Goal: Task Accomplishment & Management: Use online tool/utility

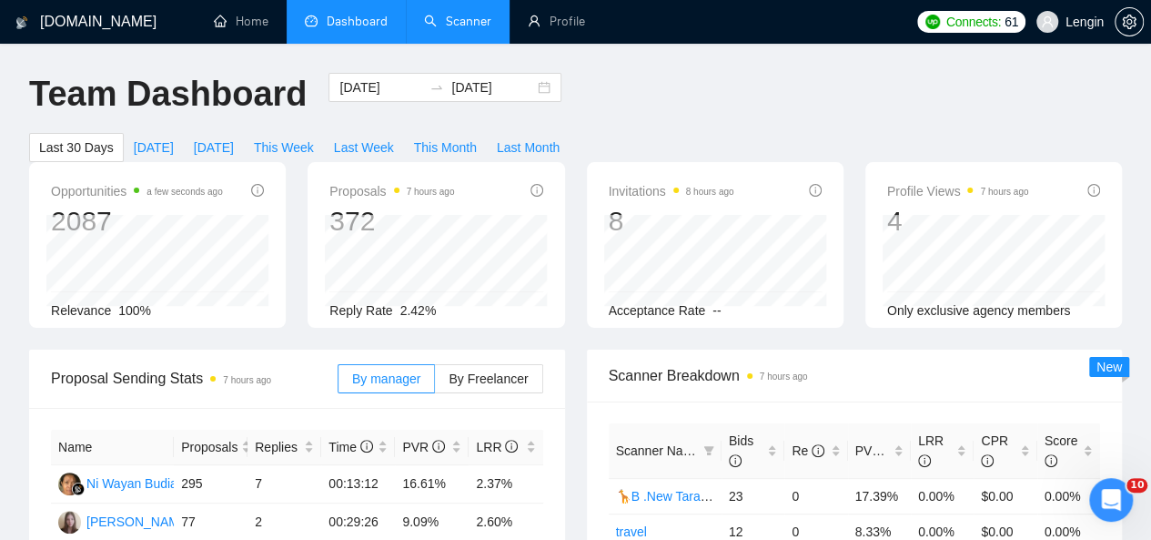
click at [465, 29] on link "Scanner" at bounding box center [457, 21] width 67 height 15
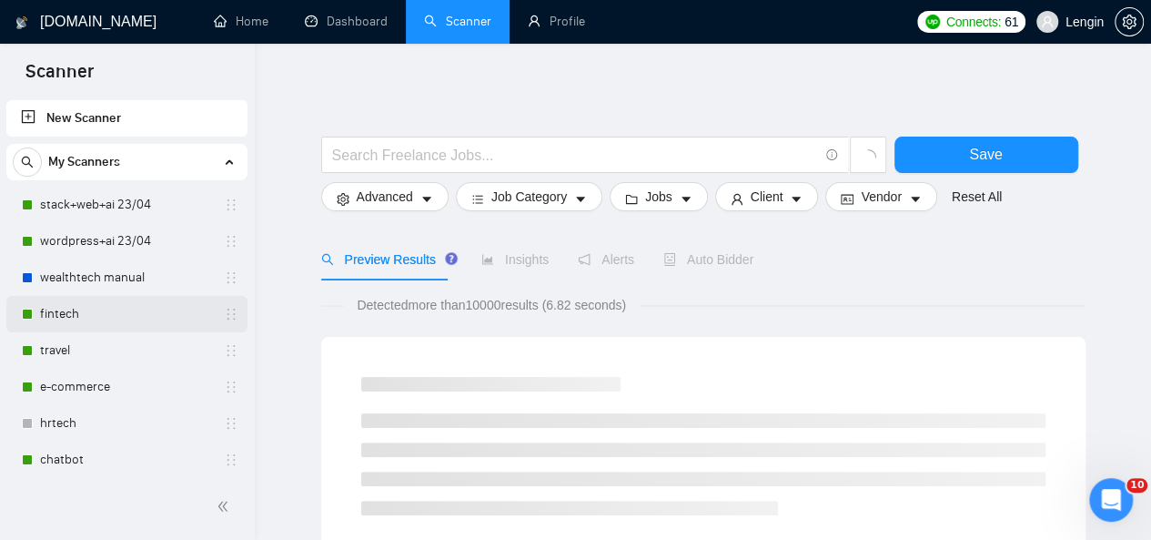
click at [96, 318] on link "fintech" at bounding box center [126, 314] width 173 height 36
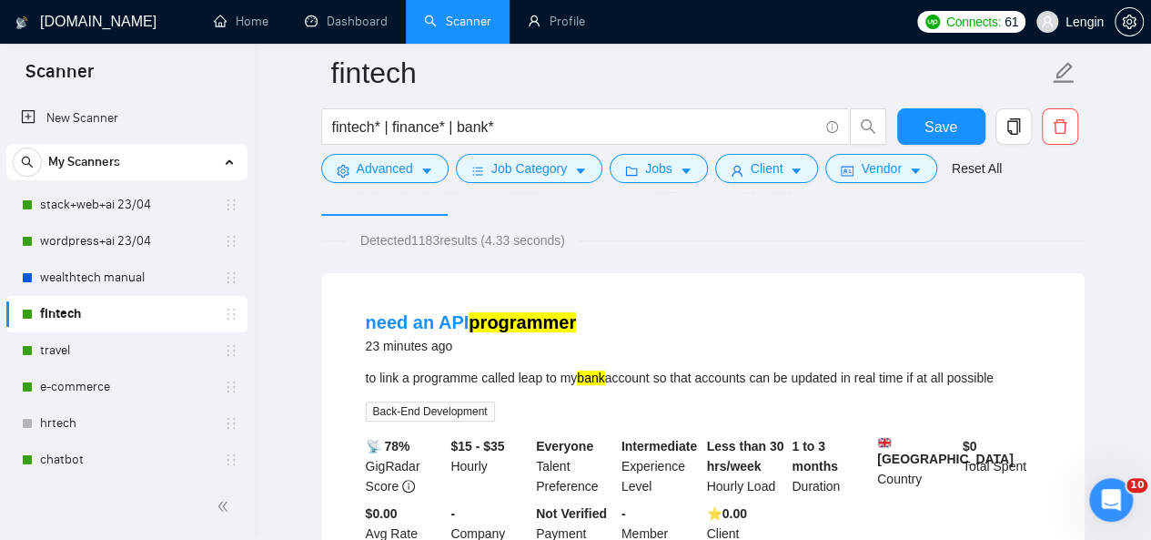
scroll to position [155, 0]
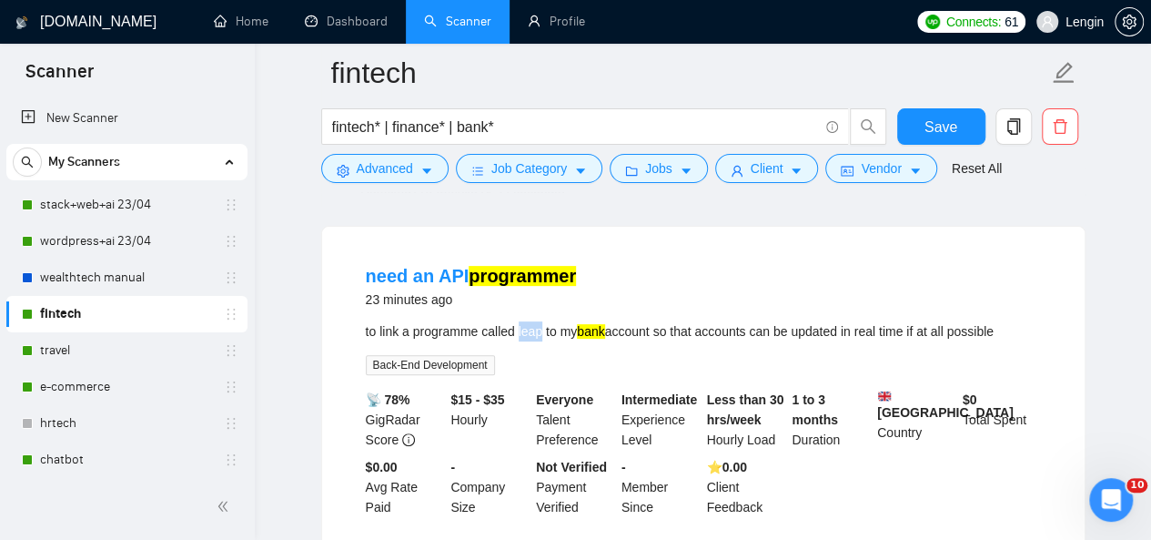
drag, startPoint x: 519, startPoint y: 332, endPoint x: 542, endPoint y: 329, distance: 23.9
click at [542, 329] on div "to link a programme called leap to my bank account so that accounts can be upda…" at bounding box center [703, 331] width 675 height 20
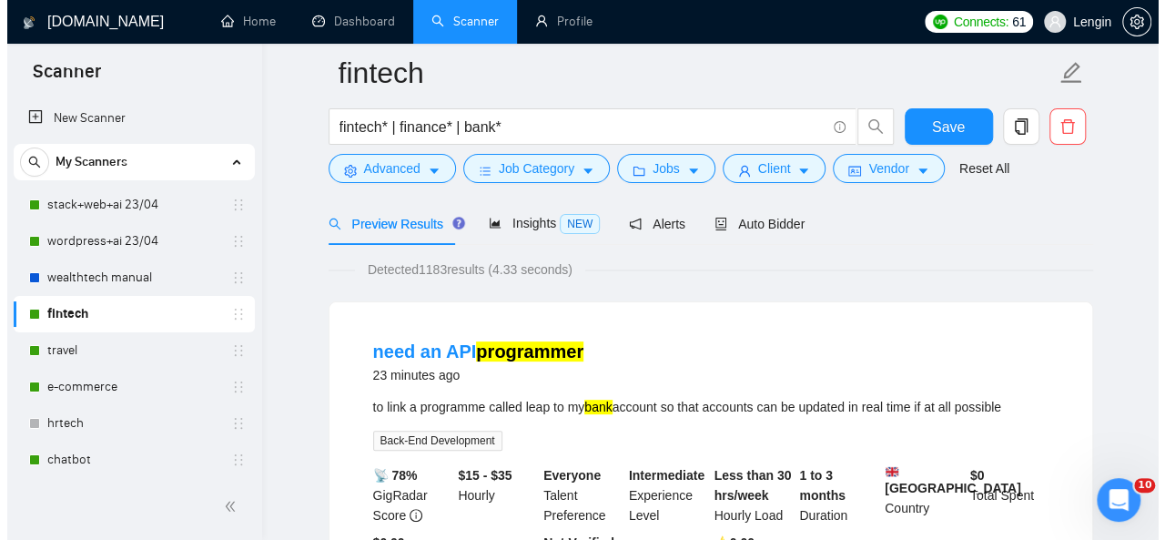
scroll to position [78, 0]
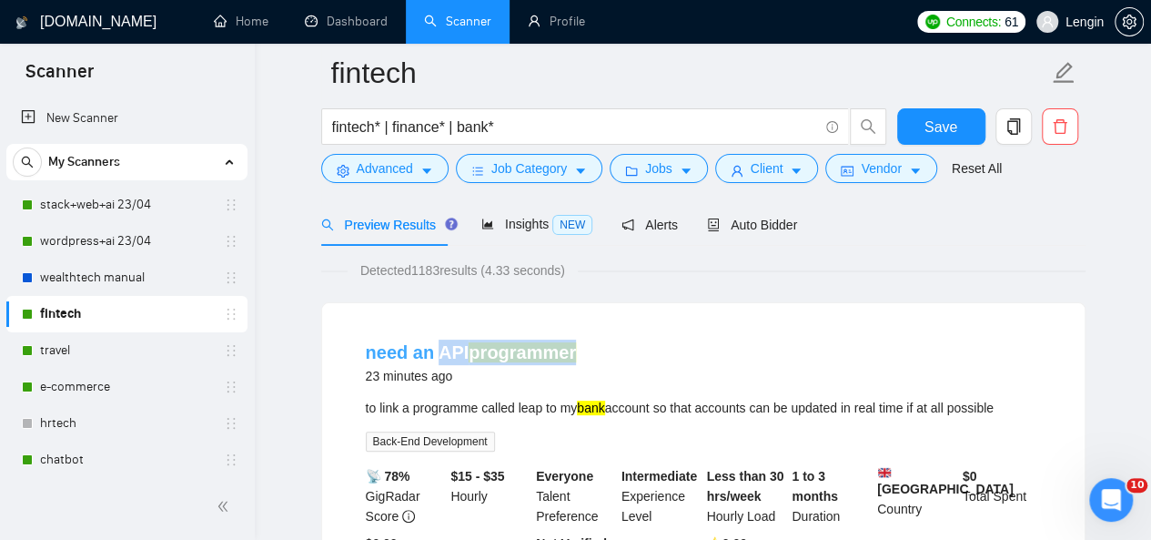
drag, startPoint x: 583, startPoint y: 356, endPoint x: 435, endPoint y: 341, distance: 149.1
click at [435, 341] on div "need an API programmer 23 minutes ago" at bounding box center [703, 363] width 675 height 47
copy link "API programmer"
click at [410, 174] on span "Advanced" at bounding box center [385, 168] width 56 height 20
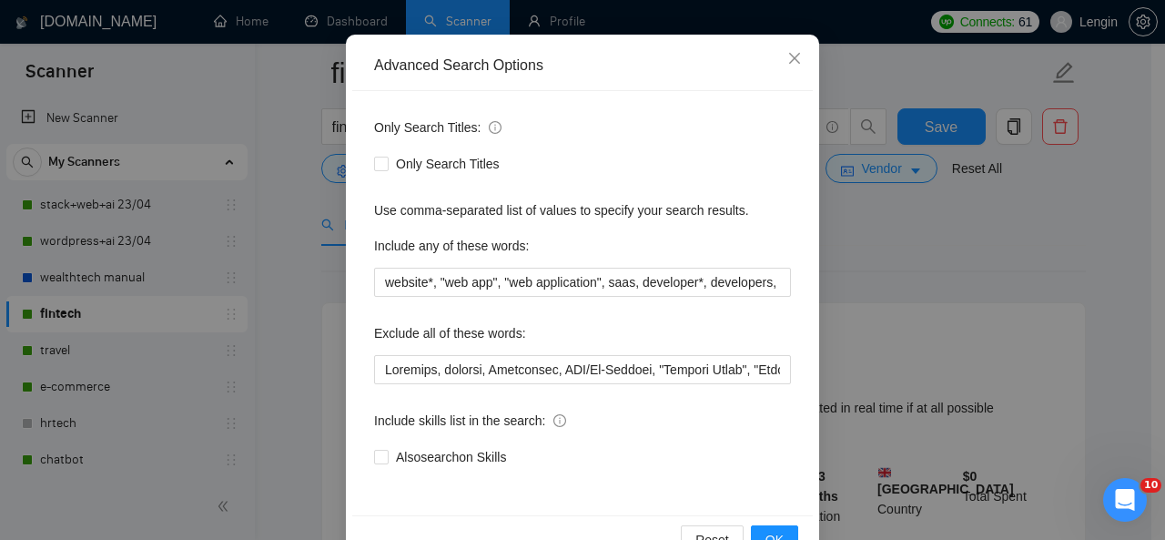
scroll to position [175, 0]
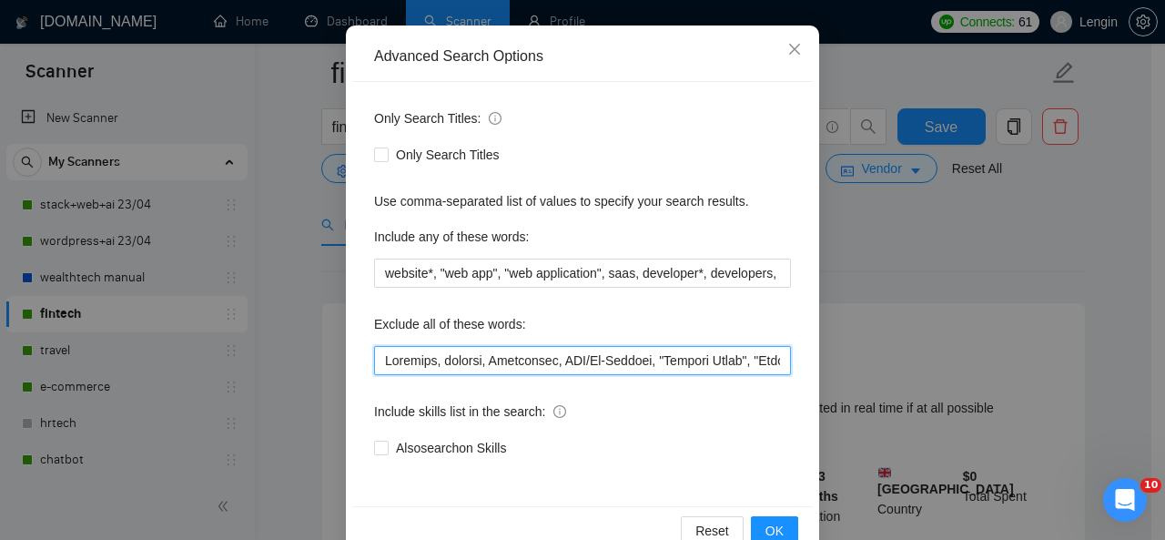
click at [374, 360] on input "text" at bounding box center [582, 360] width 417 height 29
paste input "API programmer"
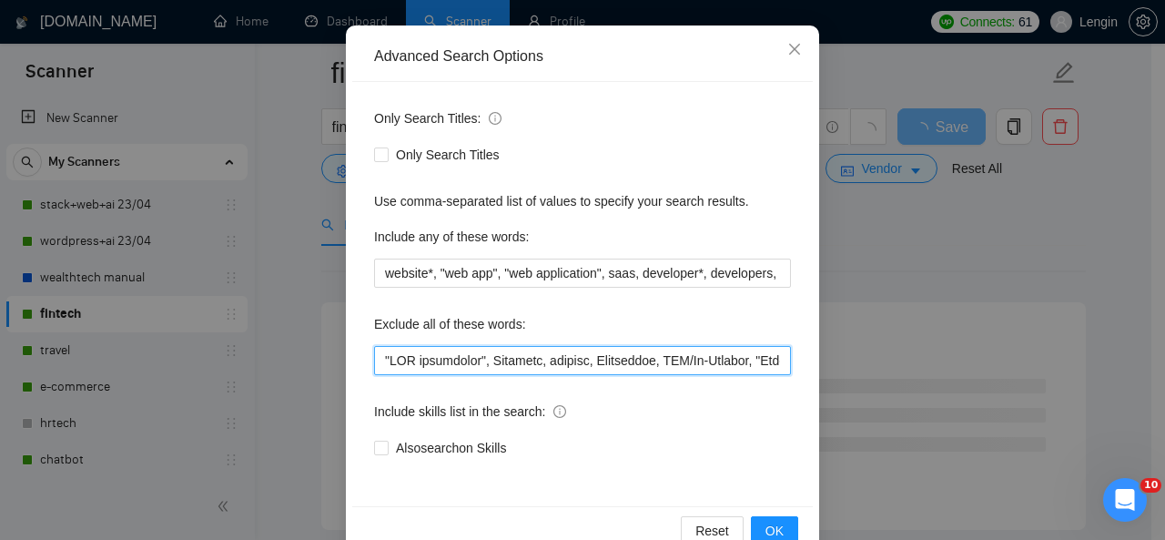
scroll to position [217, 0]
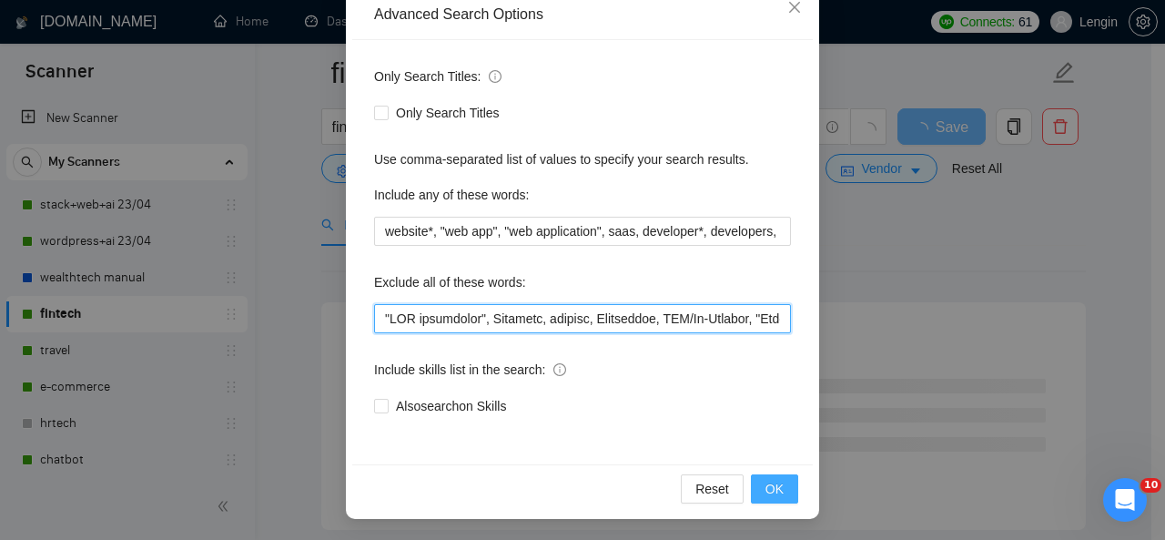
type input ""LOR ipsumdolor", Sitametc, adipisc, Elitseddoe, TEM/In-Utlabor, "Etdolor Magna…"
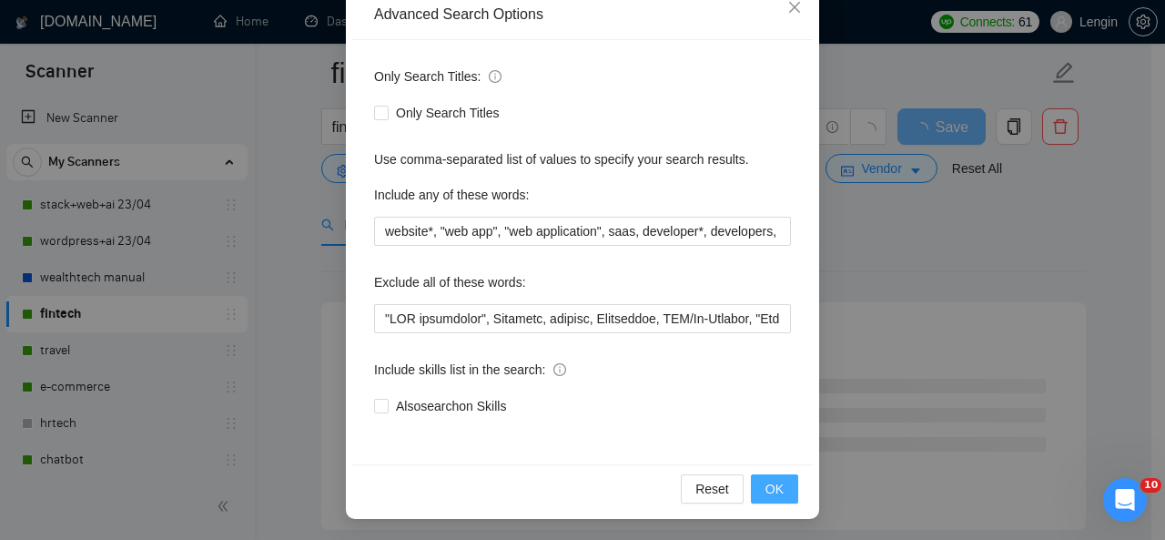
click at [775, 476] on button "OK" at bounding box center [774, 488] width 47 height 29
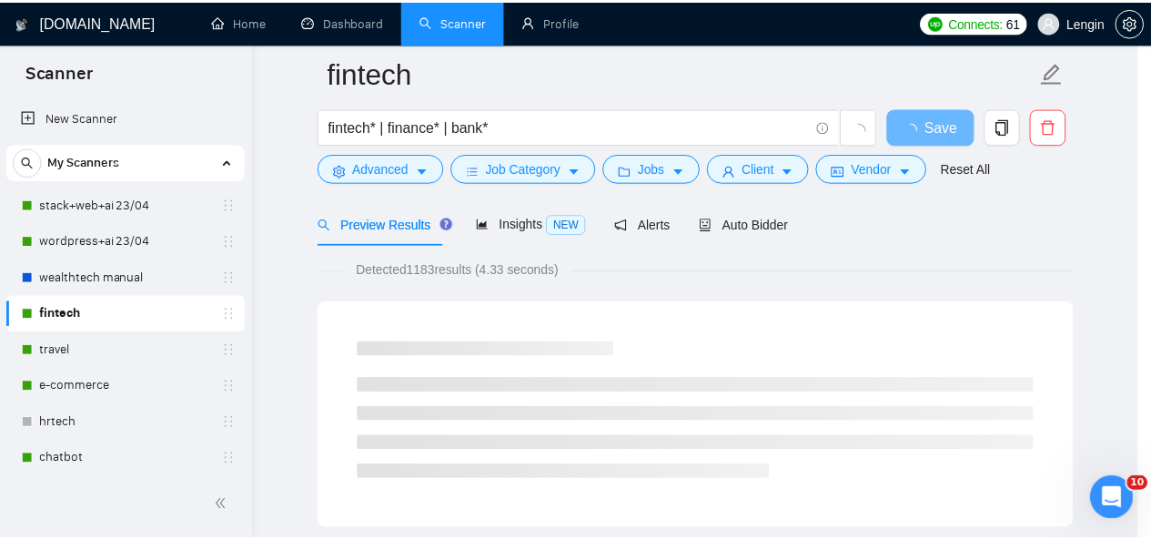
scroll to position [126, 0]
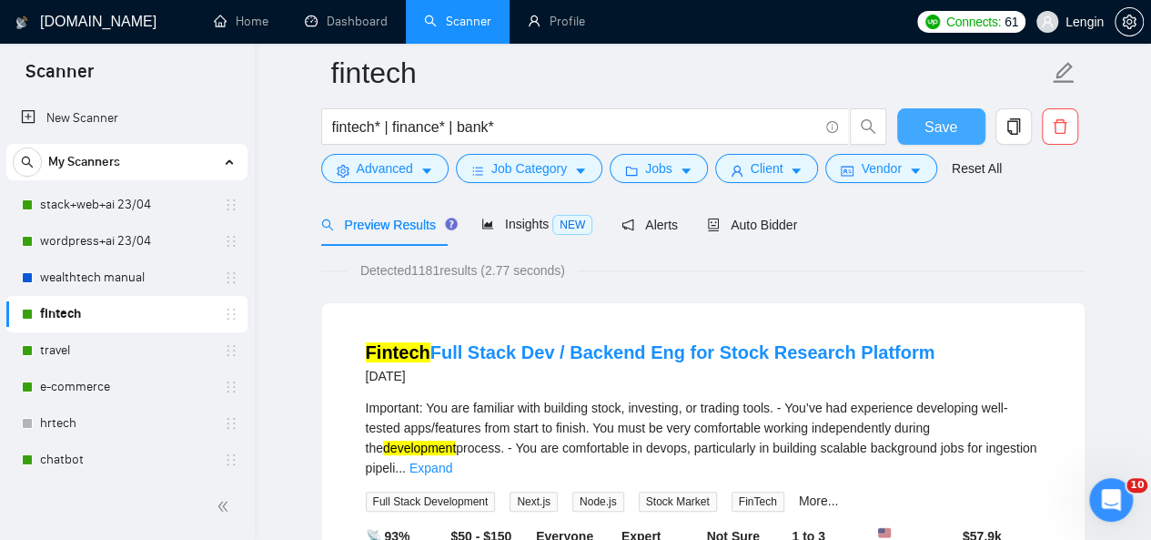
click at [950, 142] on button "Save" at bounding box center [941, 126] width 88 height 36
click at [79, 350] on link "travel" at bounding box center [126, 350] width 173 height 36
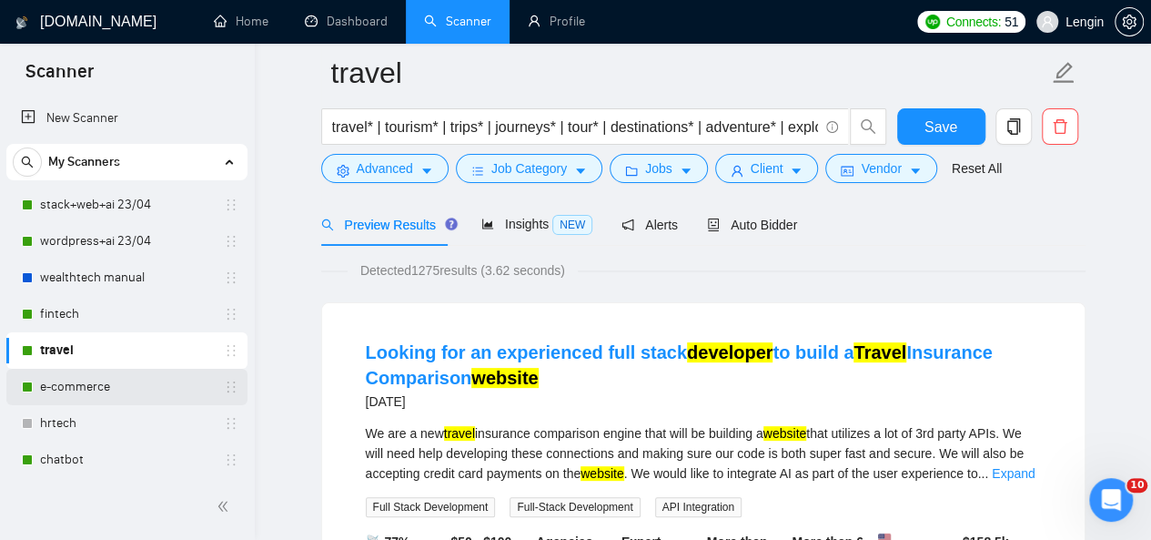
click at [93, 393] on link "e-commerce" at bounding box center [126, 387] width 173 height 36
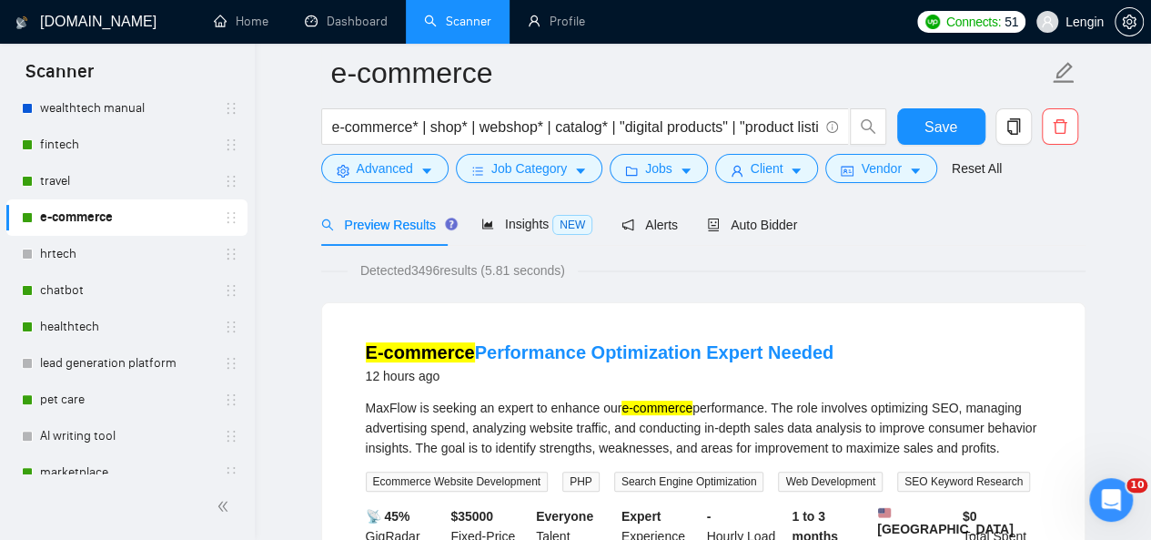
scroll to position [222, 0]
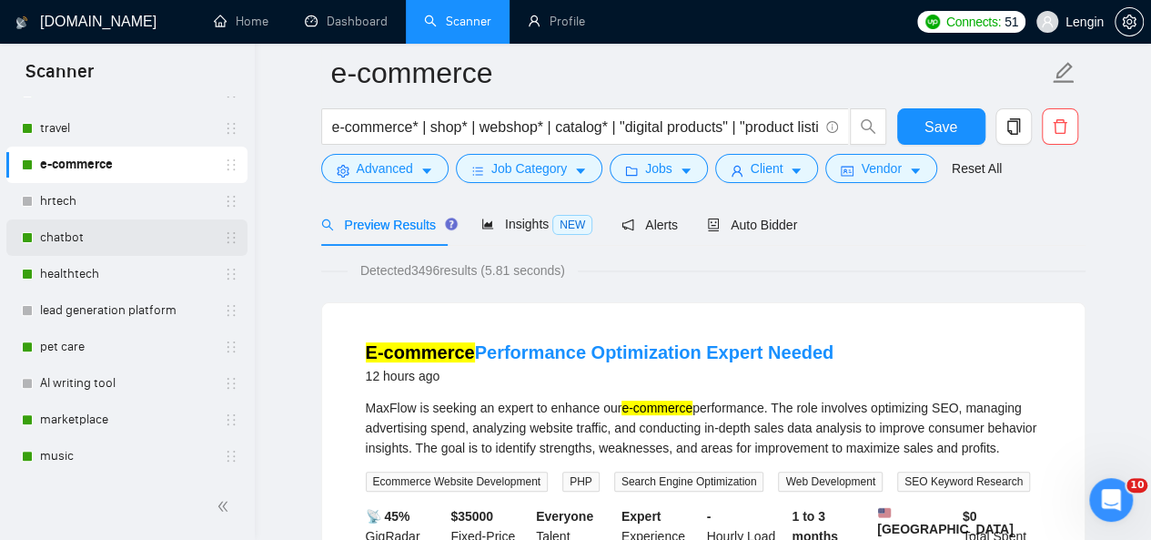
click at [135, 230] on link "chatbot" at bounding box center [126, 237] width 173 height 36
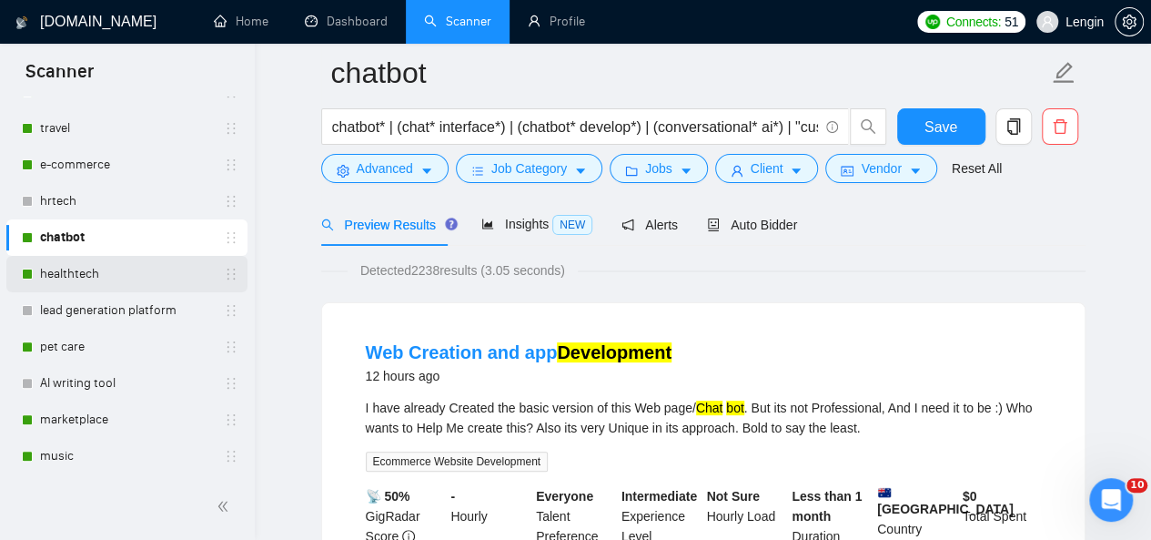
click at [111, 267] on link "healthtech" at bounding box center [126, 274] width 173 height 36
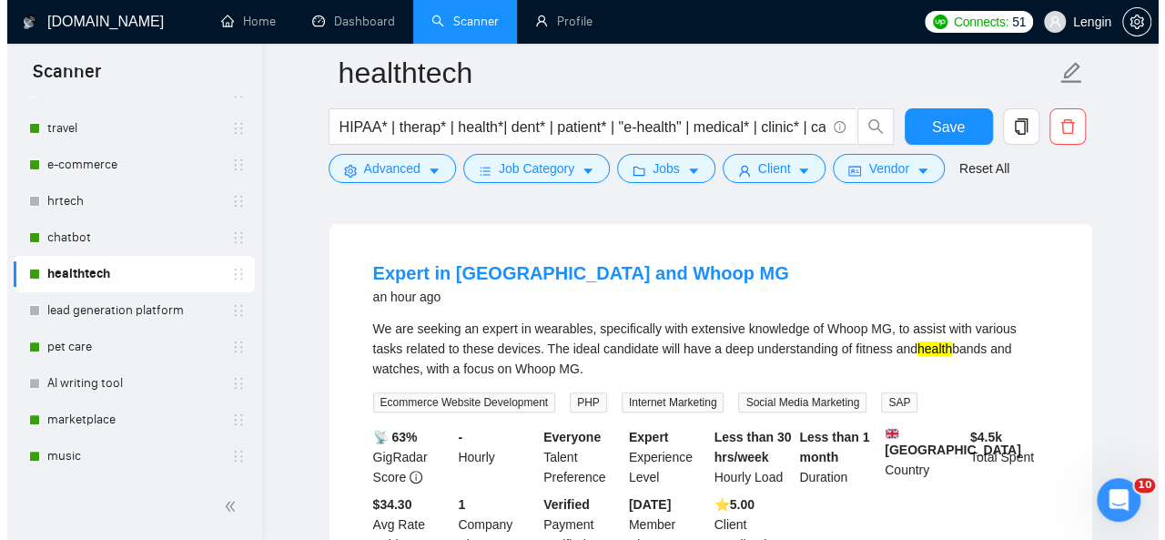
scroll to position [158, 0]
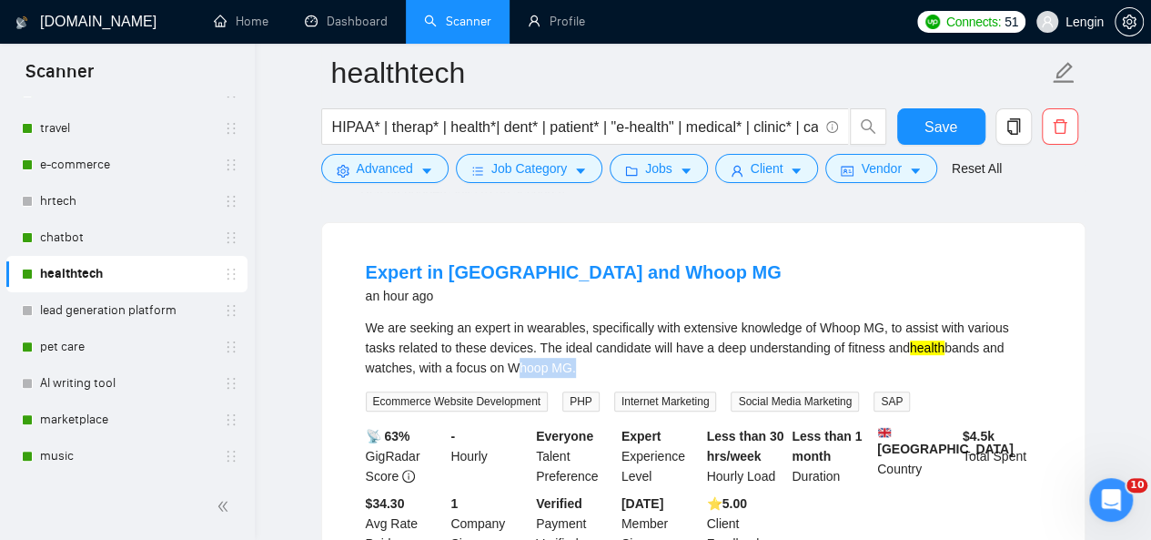
drag, startPoint x: 519, startPoint y: 361, endPoint x: 457, endPoint y: 365, distance: 62.0
click at [457, 365] on div "We are seeking an expert in wearables, specifically with extensive knowledge of…" at bounding box center [703, 348] width 675 height 60
copy div "Whoop MG"
click at [400, 172] on span "Advanced" at bounding box center [385, 168] width 56 height 20
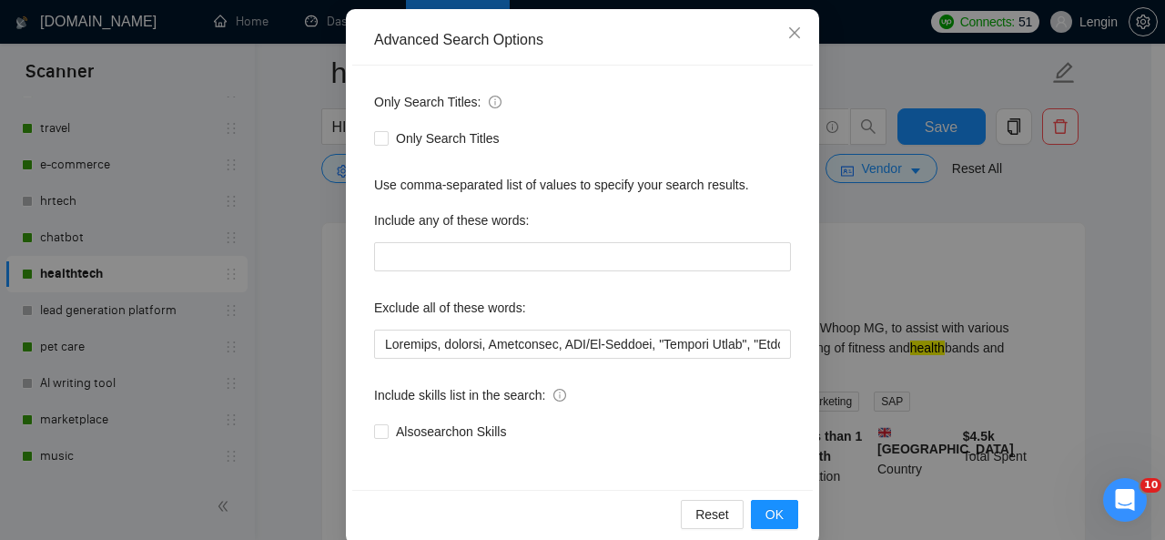
scroll to position [192, 0]
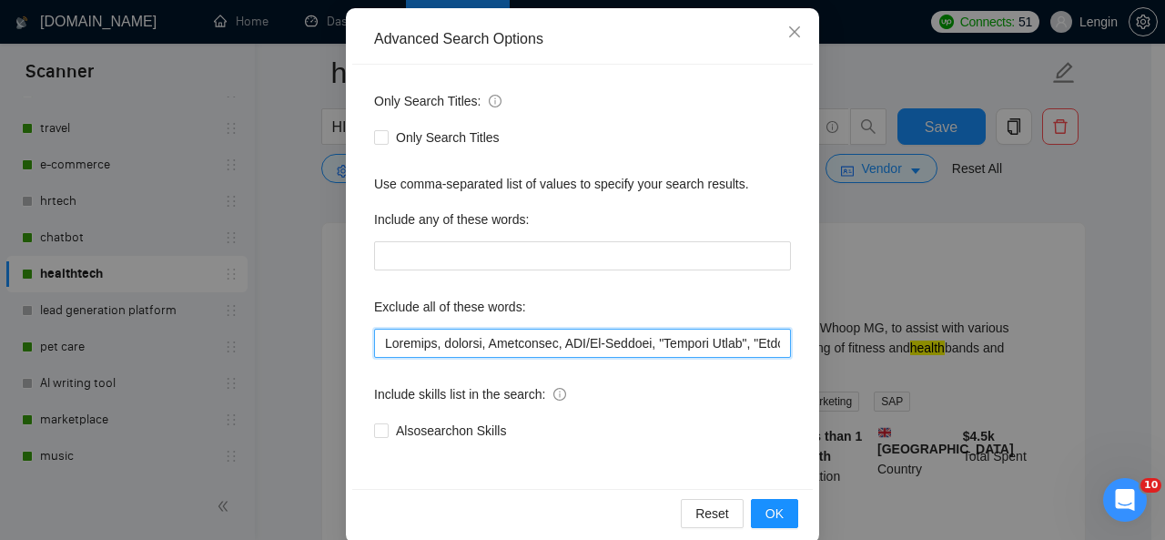
click at [380, 347] on input "text" at bounding box center [582, 343] width 417 height 29
paste input "Whoop MG"
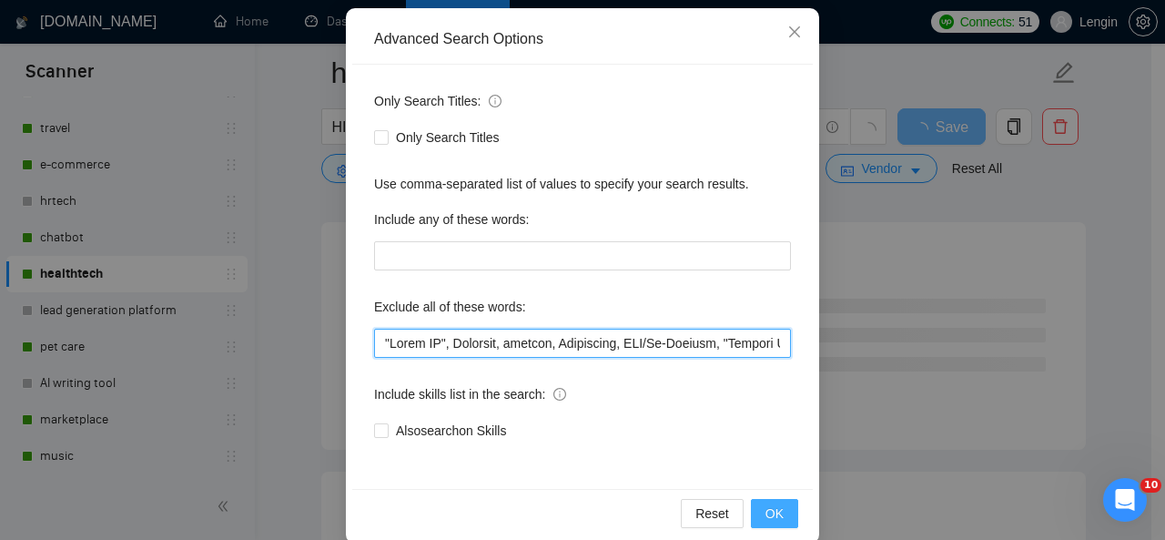
type input ""Lorem IP", Dolorsit, ametcon, Adipiscing, ELI/Se-Doeiusm, "Tempori Utlab", "Et…"
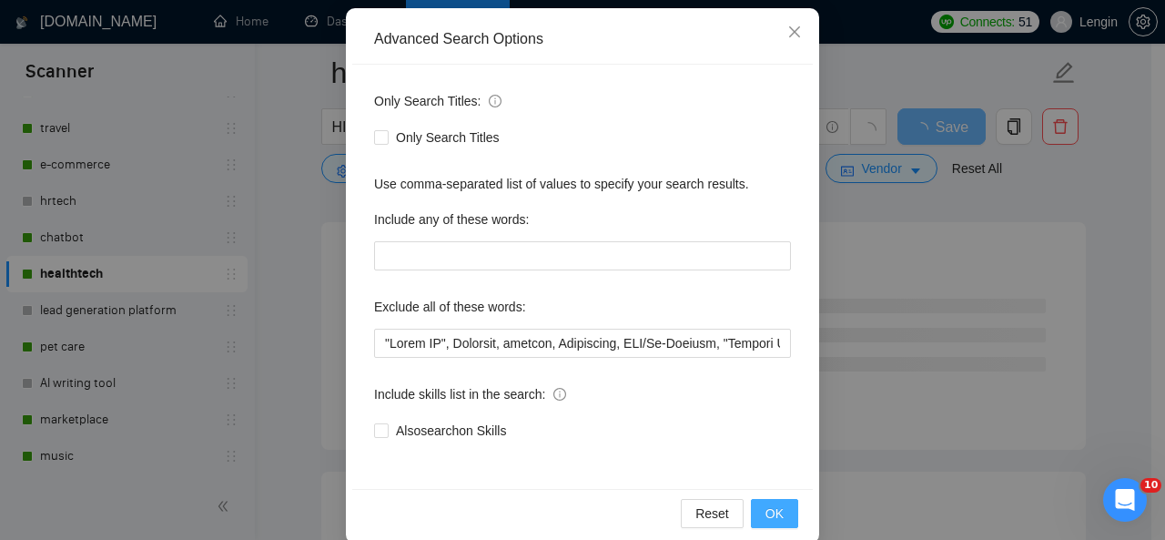
click at [757, 502] on button "OK" at bounding box center [774, 513] width 47 height 29
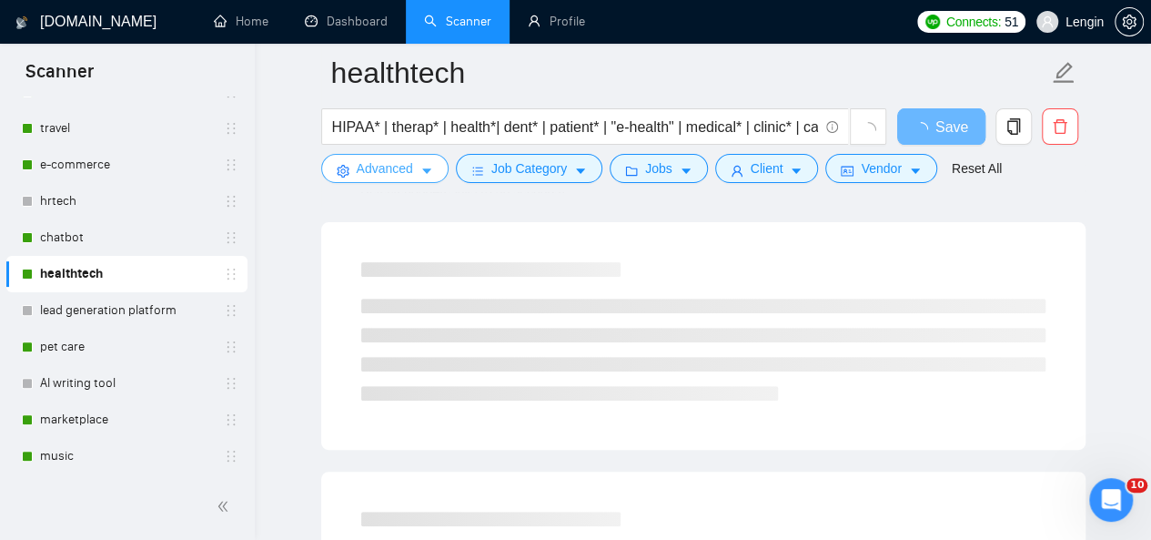
scroll to position [86, 0]
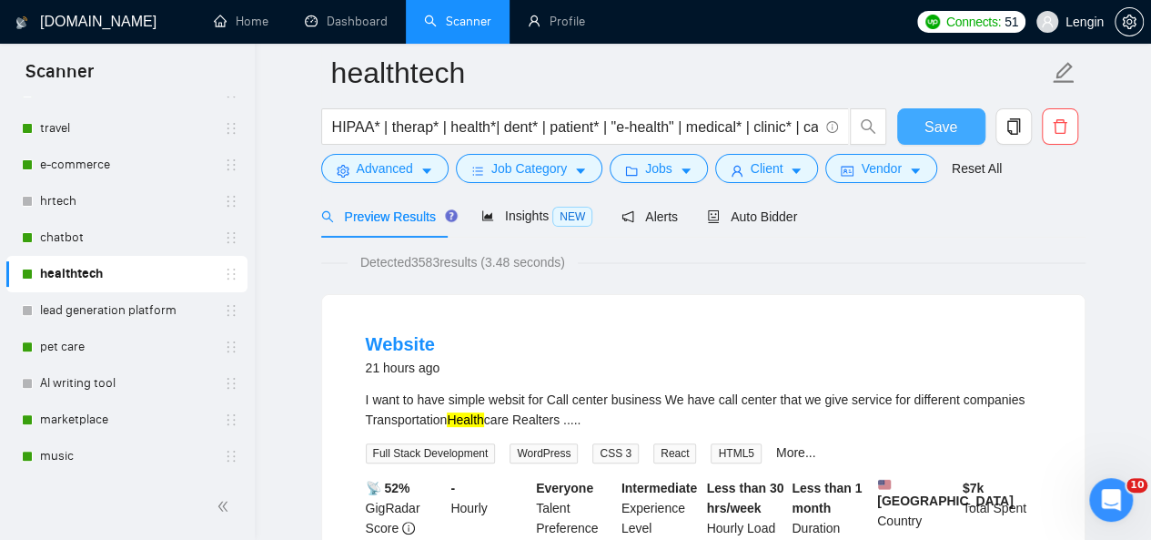
click at [947, 141] on button "Save" at bounding box center [941, 126] width 88 height 36
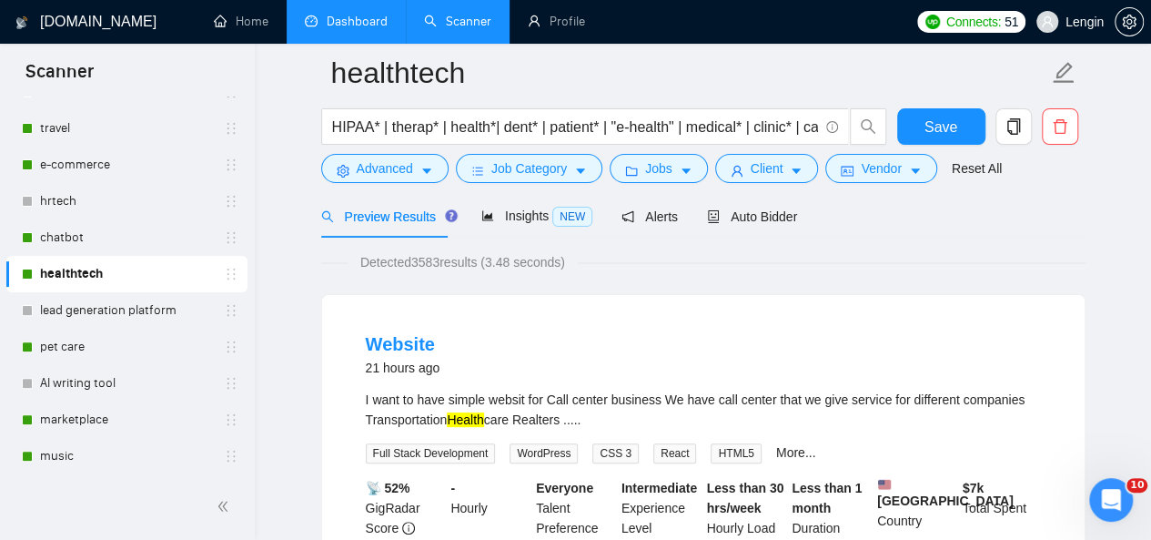
click at [377, 25] on link "Dashboard" at bounding box center [346, 21] width 83 height 15
